Goal: Task Accomplishment & Management: Complete application form

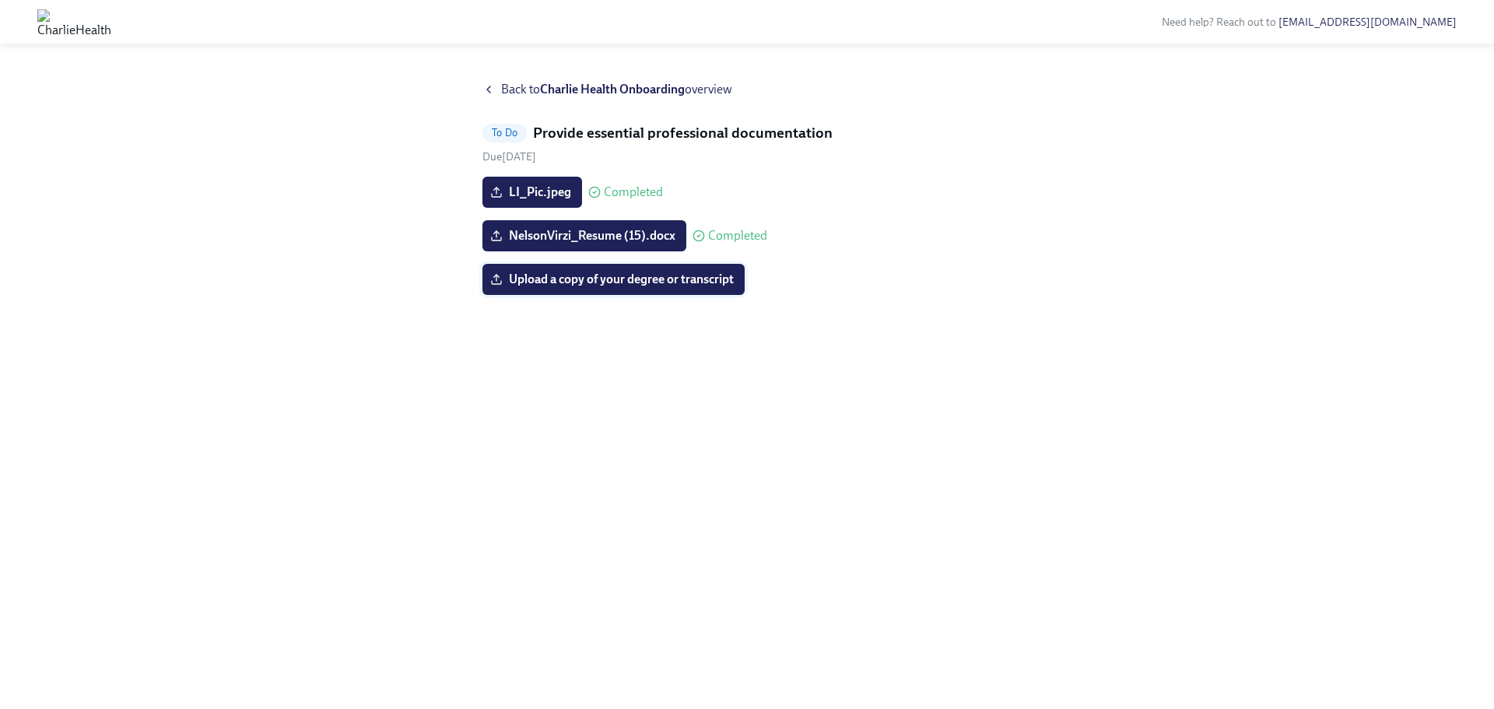
click at [649, 283] on span "Upload a copy of your degree or transcript" at bounding box center [613, 280] width 240 height 16
click at [0, 0] on input "Upload a copy of your degree or transcript" at bounding box center [0, 0] width 0 height 0
click at [645, 280] on span "Upload a copy of your degree or transcript" at bounding box center [613, 280] width 240 height 16
click at [0, 0] on input "Upload a copy of your degree or transcript" at bounding box center [0, 0] width 0 height 0
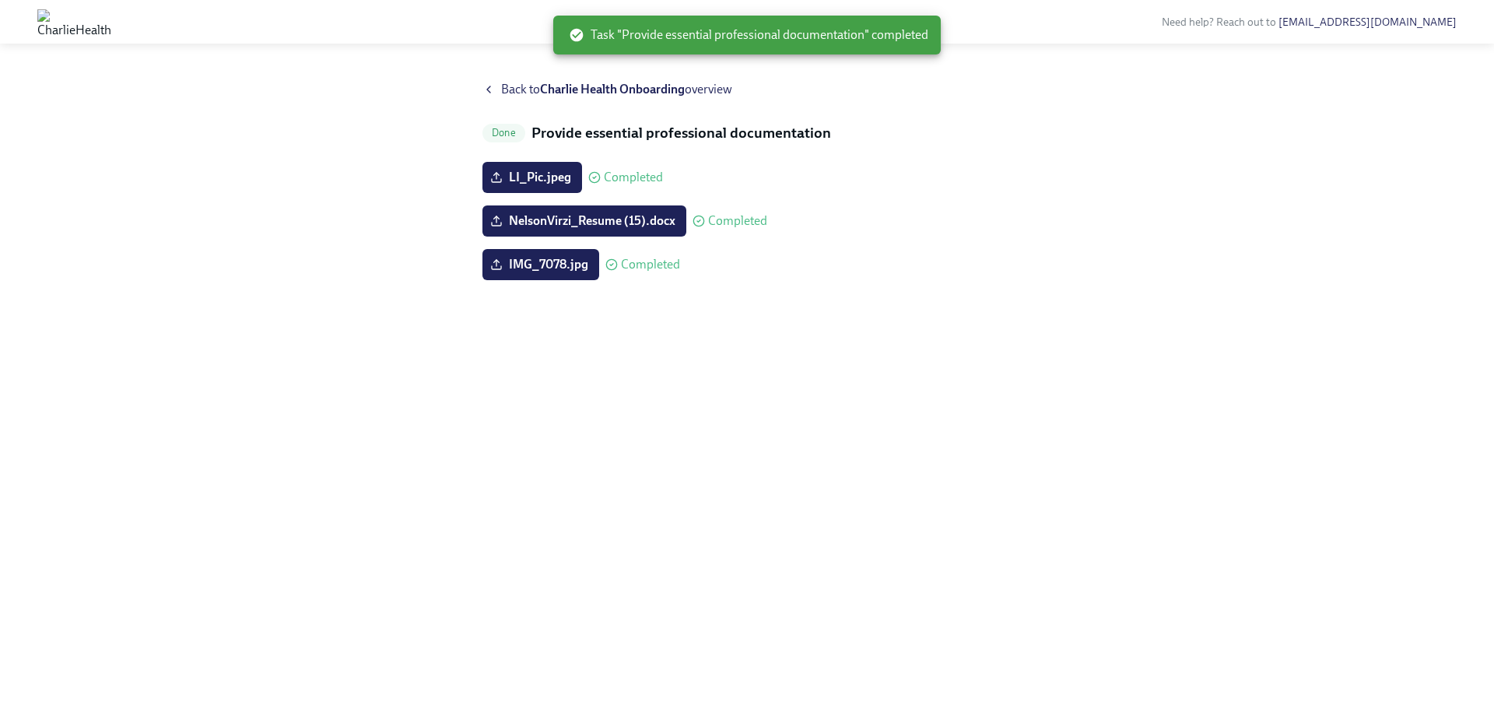
click at [549, 86] on strong "Charlie Health Onboarding" at bounding box center [612, 89] width 145 height 15
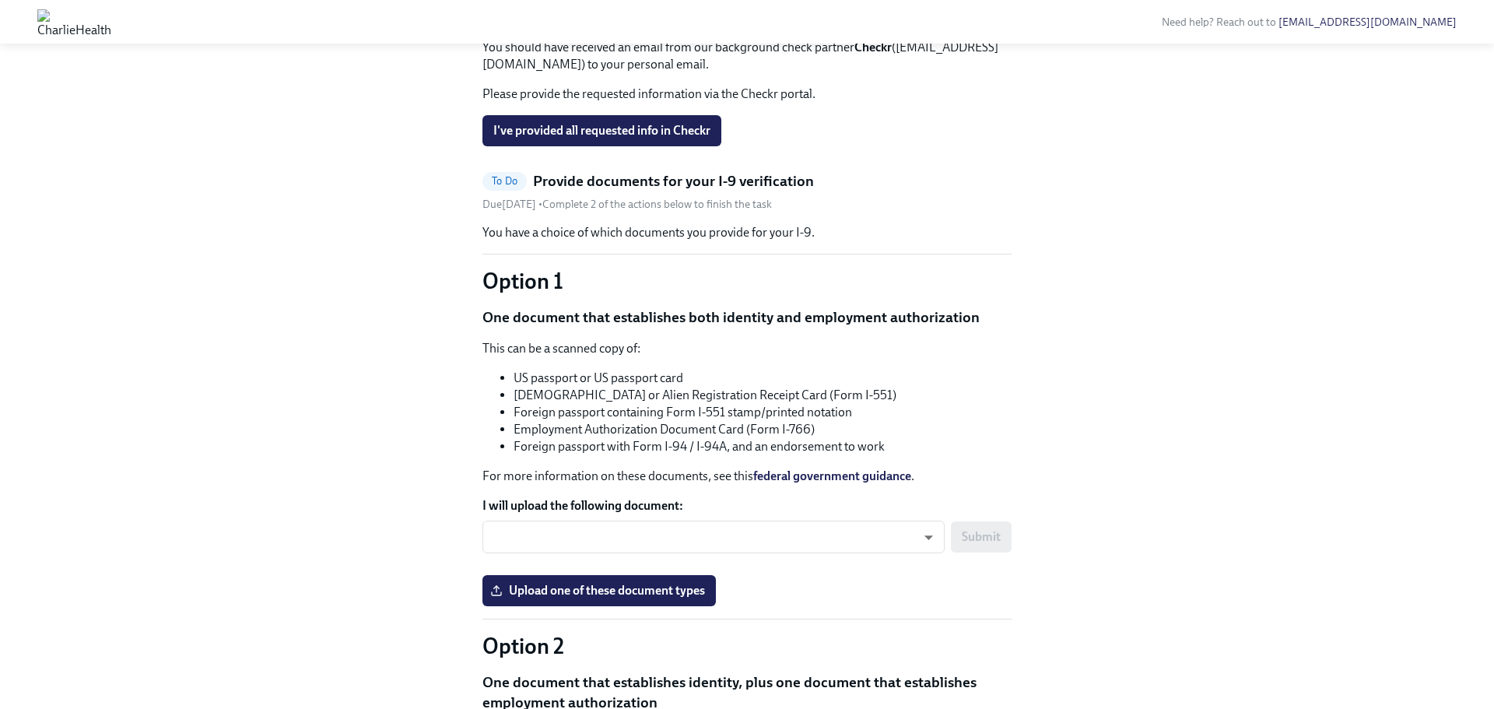
scroll to position [749, 0]
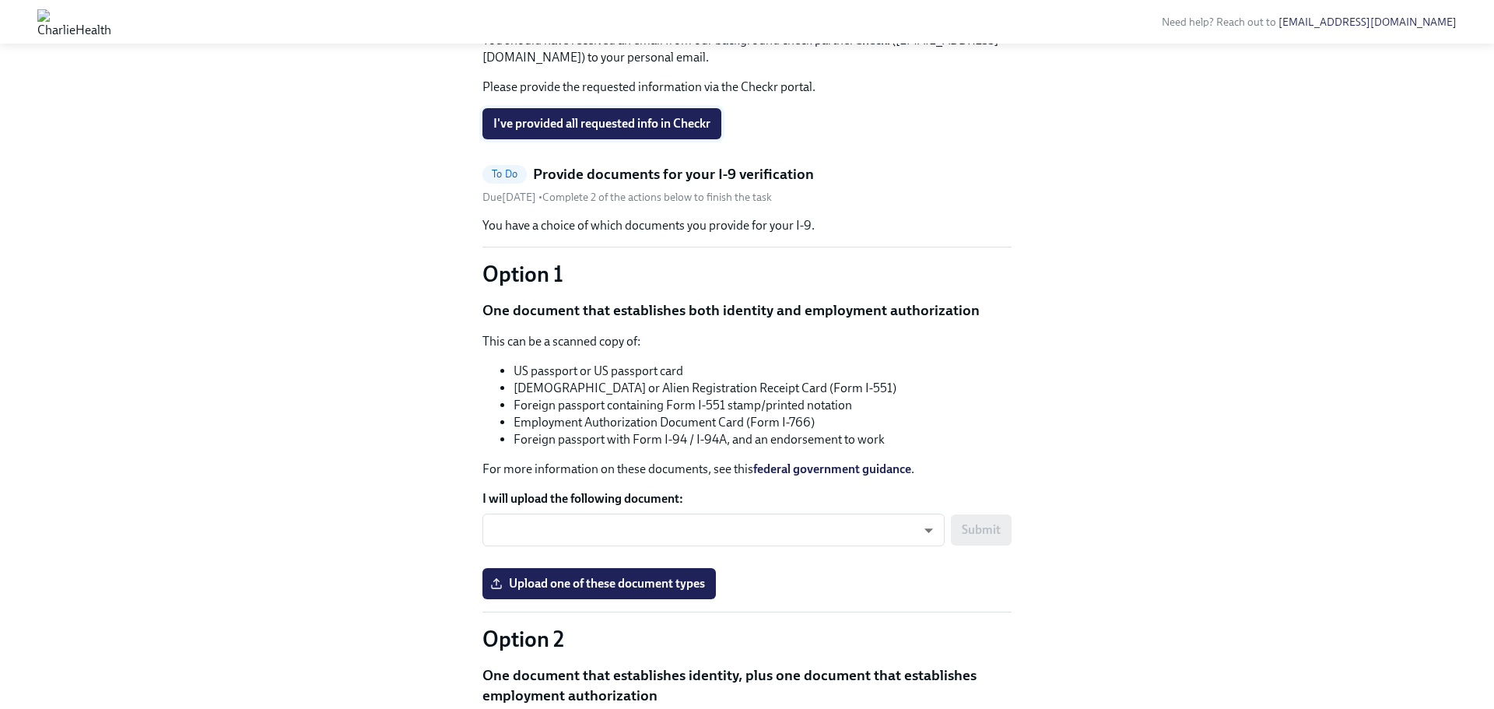
click at [666, 131] on span "I've provided all requested info in Checkr" at bounding box center [601, 124] width 217 height 16
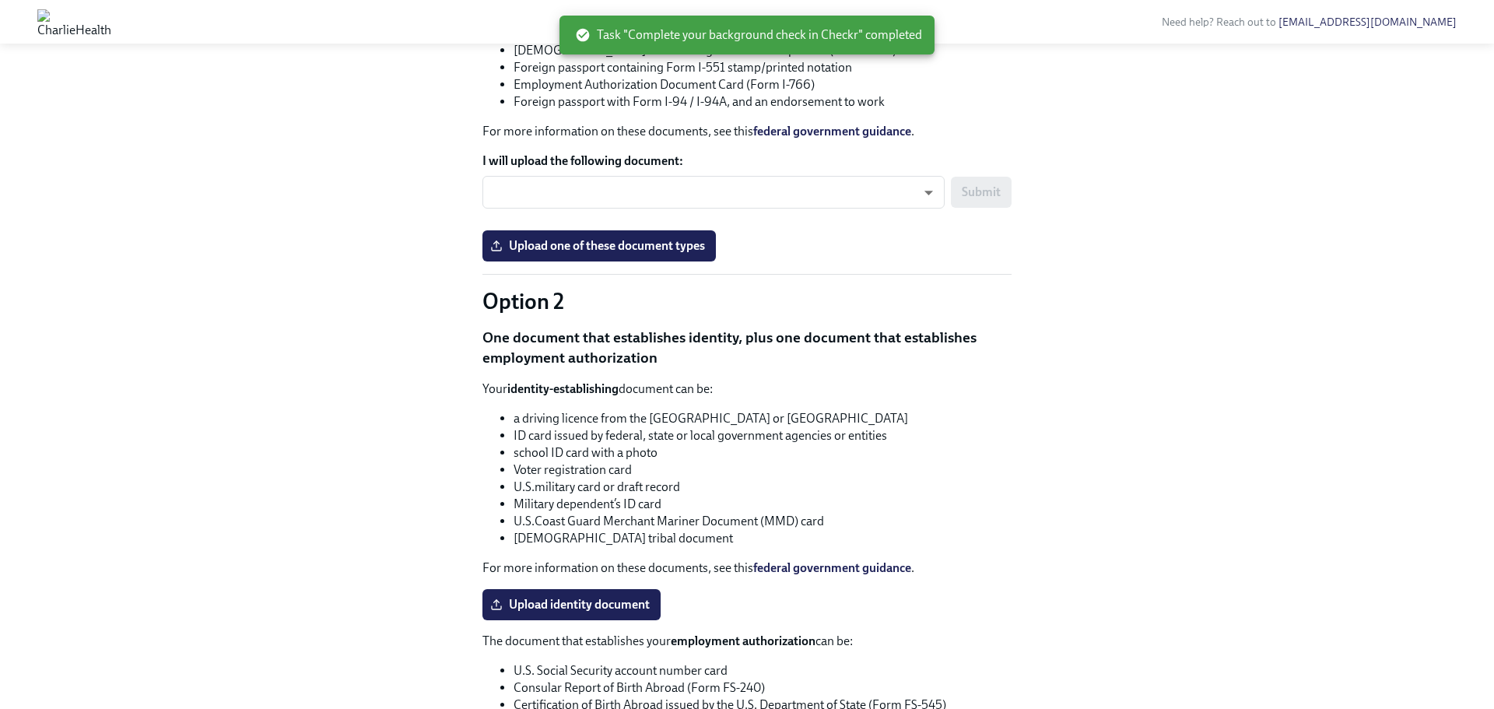
scroll to position [902, 0]
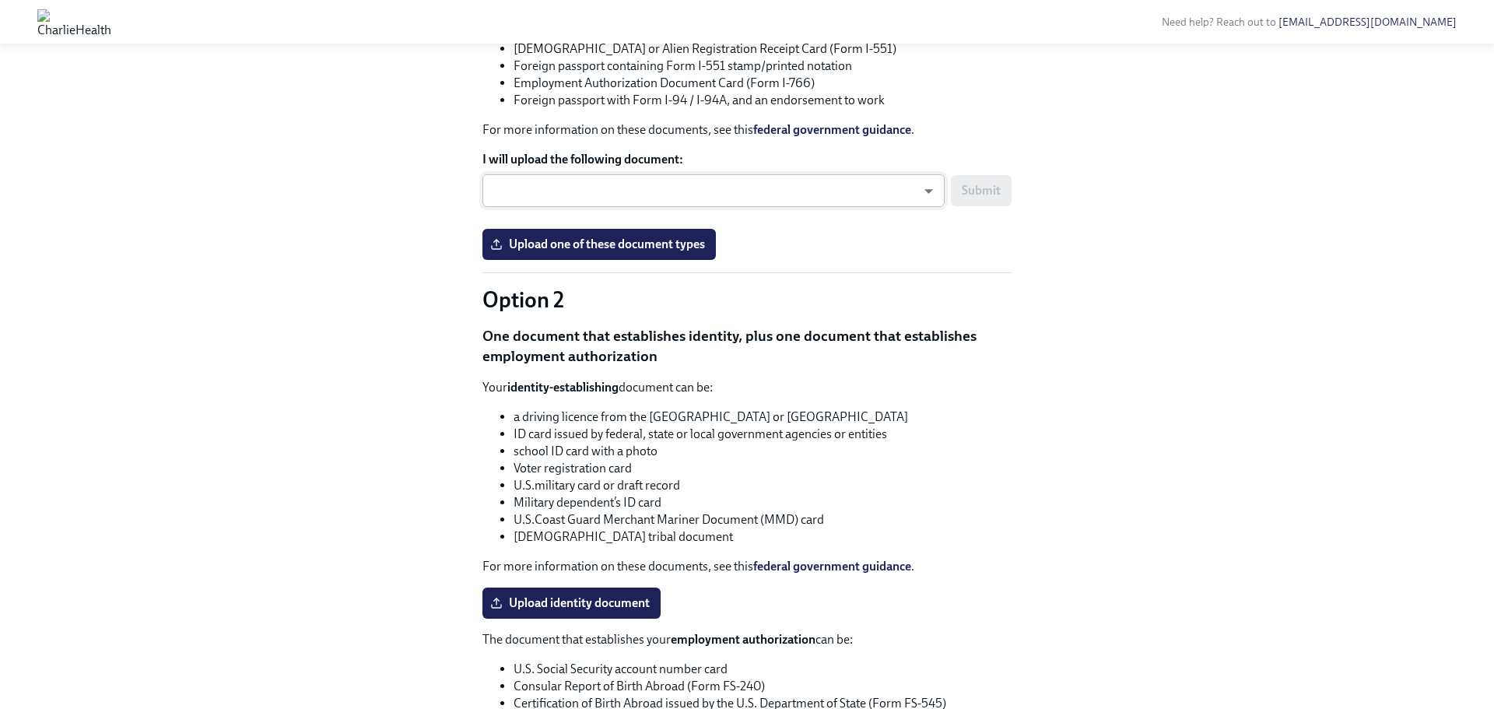
click at [696, 440] on body "Need help? Reach out to [EMAIL_ADDRESS][DOMAIN_NAME] Hi [PERSON_NAME]! This is …" at bounding box center [747, 304] width 1494 height 2412
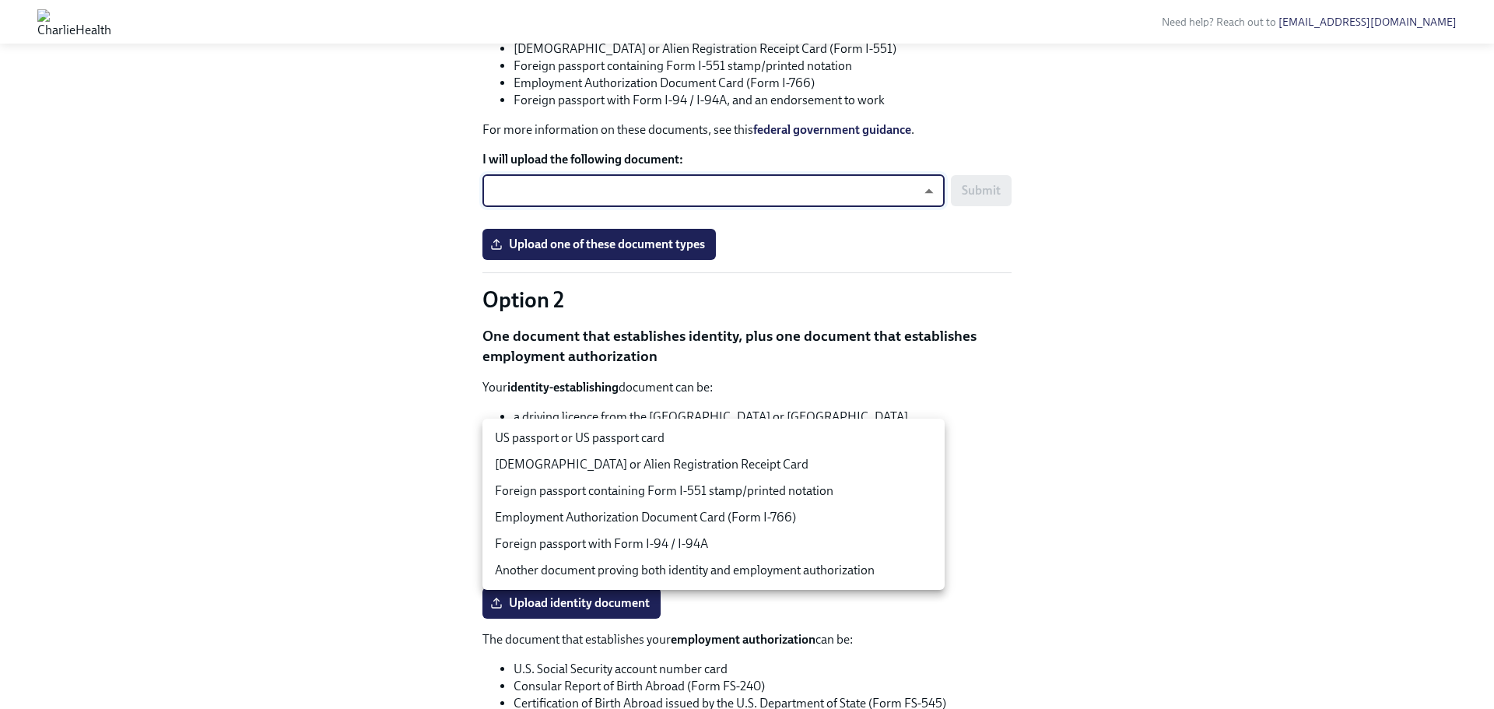
click at [700, 303] on div at bounding box center [747, 354] width 1494 height 709
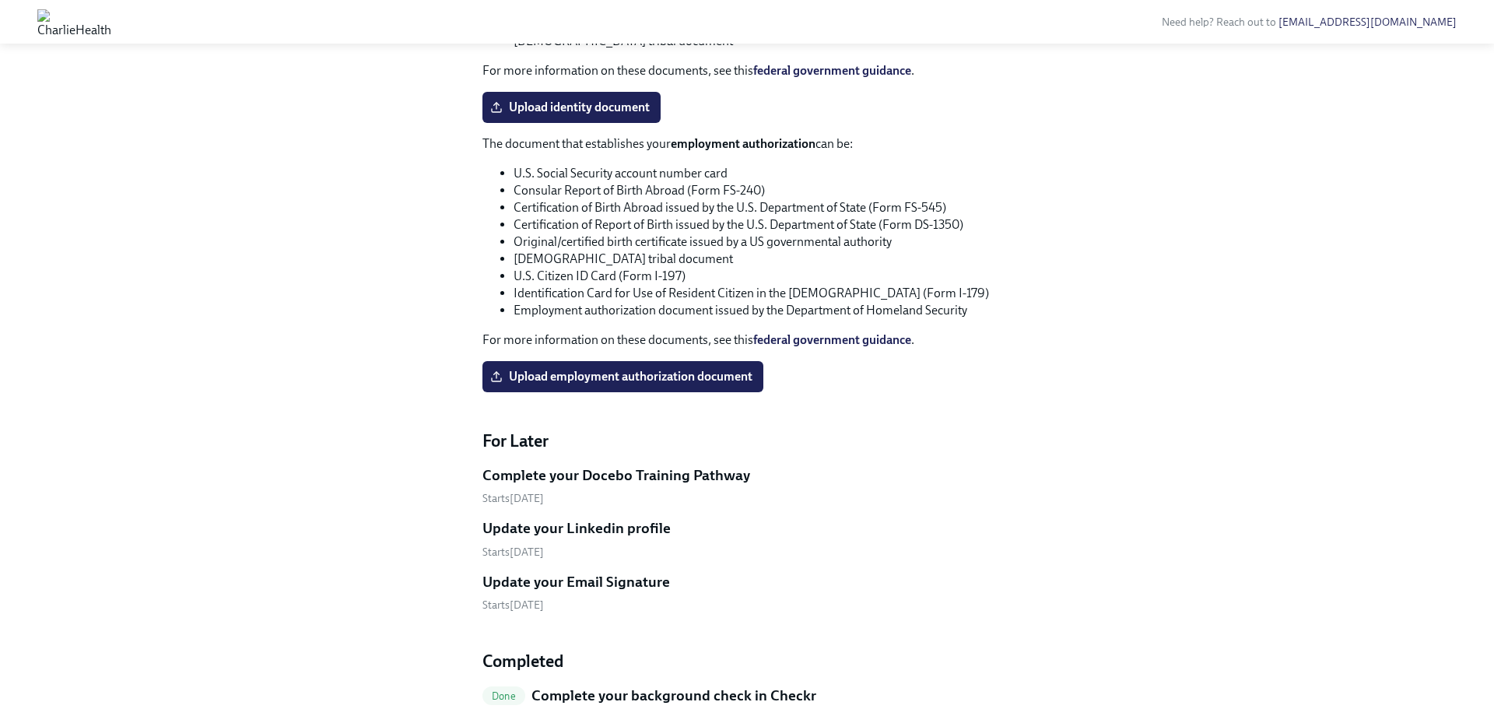
scroll to position [1387, 0]
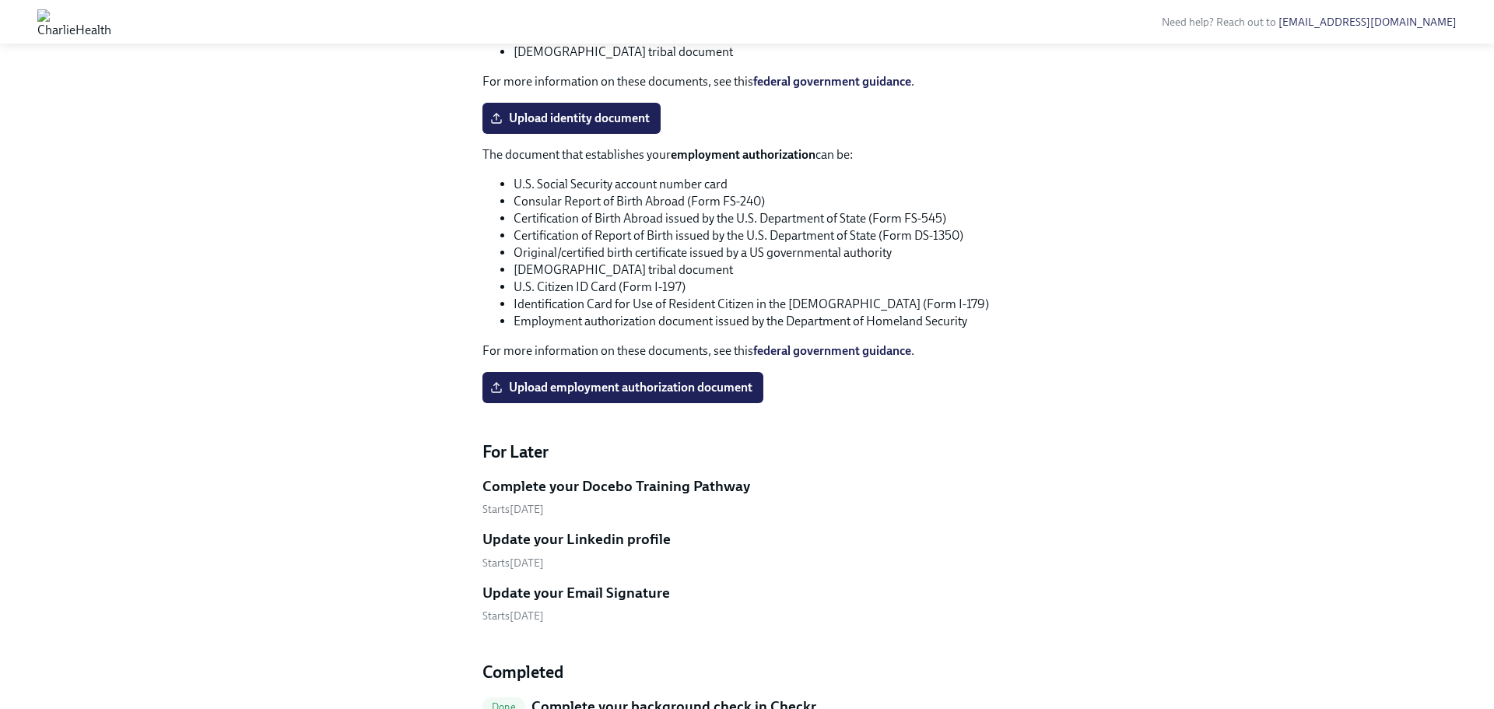
drag, startPoint x: 631, startPoint y: 364, endPoint x: 83, endPoint y: 31, distance: 641.1
click at [628, 126] on span "Upload identity document" at bounding box center [571, 118] width 156 height 16
click at [0, 0] on input "Upload identity document" at bounding box center [0, 0] width 0 height 0
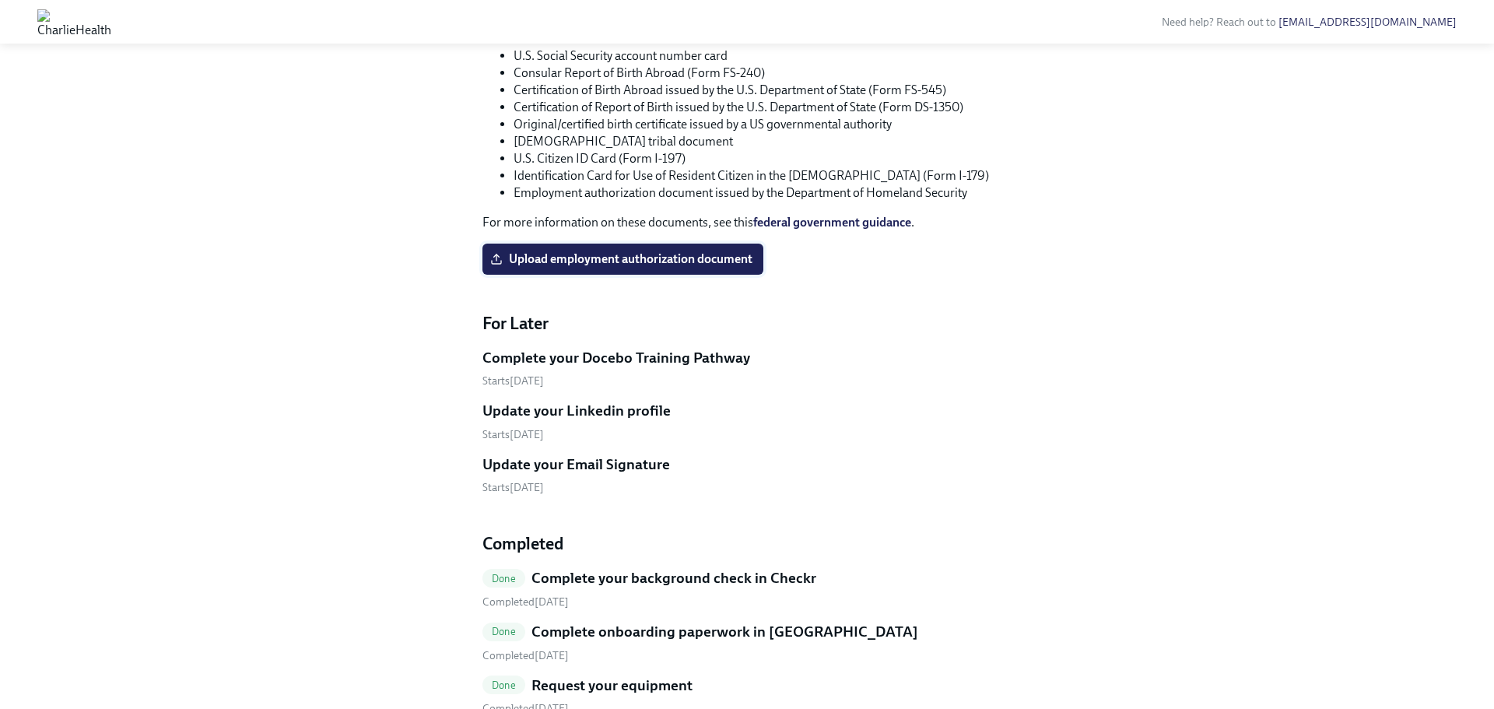
scroll to position [1508, 0]
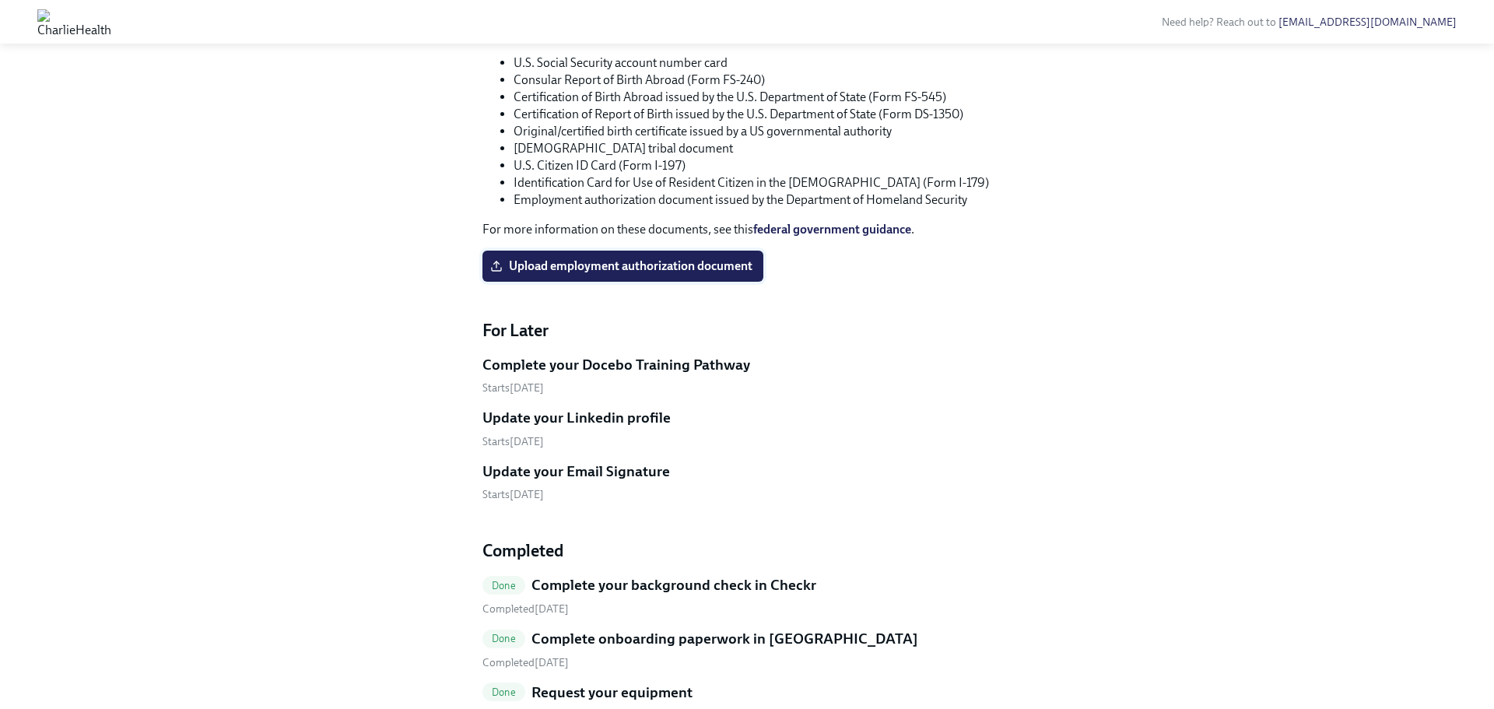
click at [685, 274] on span "Upload employment authorization document" at bounding box center [622, 266] width 259 height 16
click at [0, 0] on input "Upload employment authorization document" at bounding box center [0, 0] width 0 height 0
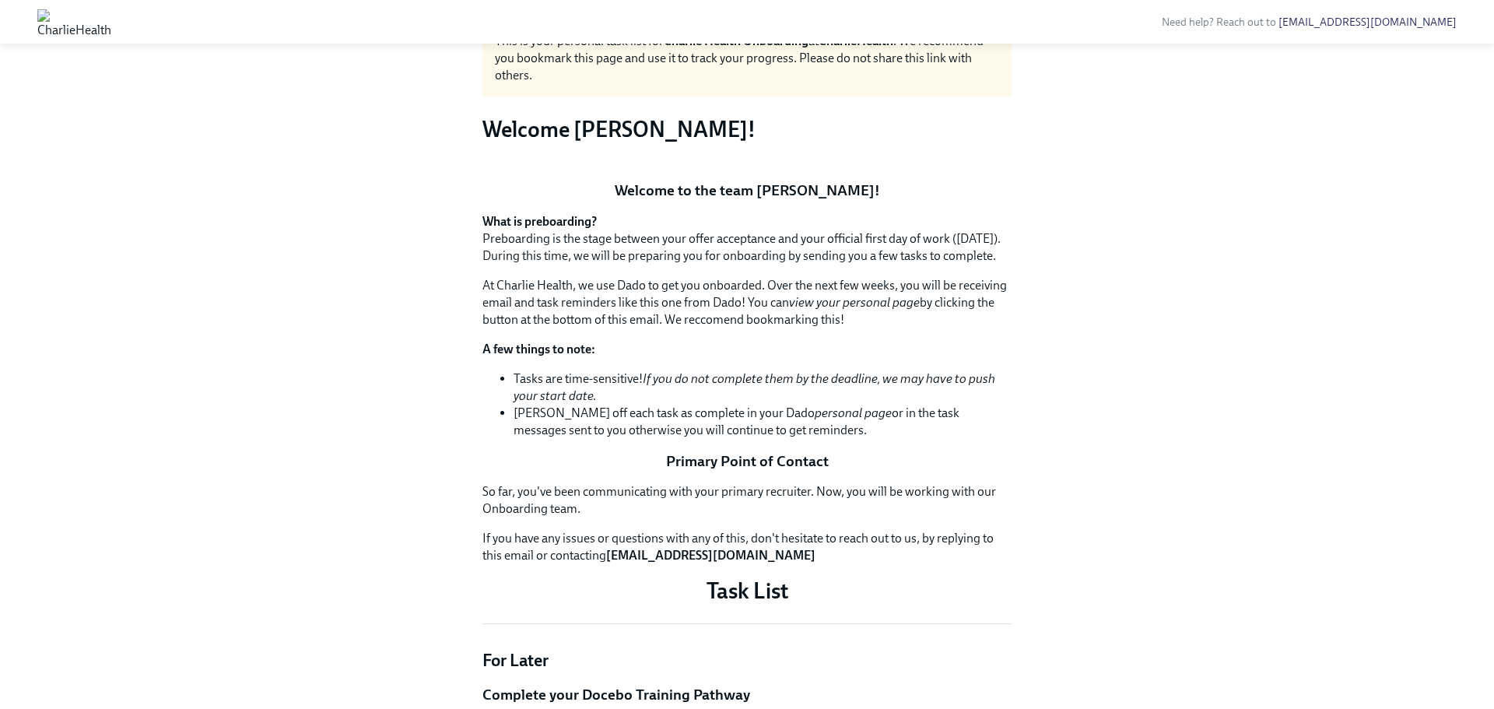
scroll to position [0, 0]
